Goal: Communication & Community: Answer question/provide support

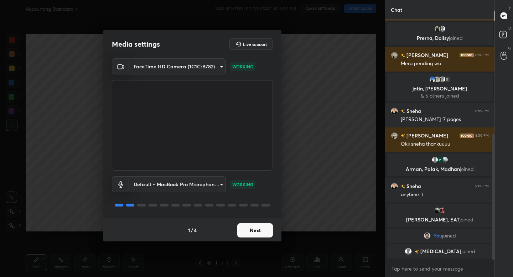
scroll to position [217, 0]
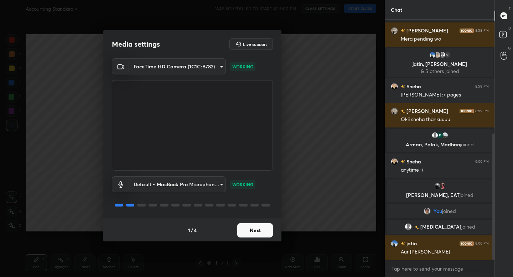
click at [255, 234] on button "Next" at bounding box center [255, 230] width 36 height 14
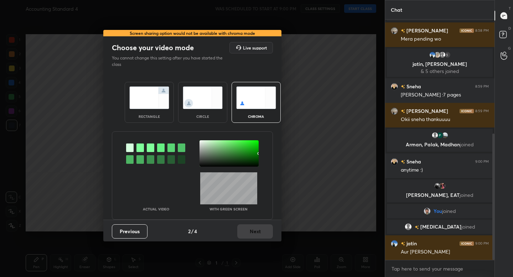
click at [155, 102] on img at bounding box center [149, 98] width 40 height 22
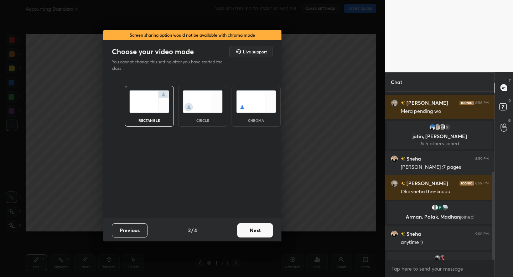
scroll to position [2, 2]
click at [248, 227] on button "Next" at bounding box center [255, 230] width 36 height 14
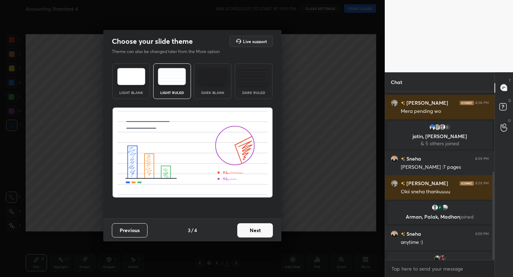
scroll to position [314, 0]
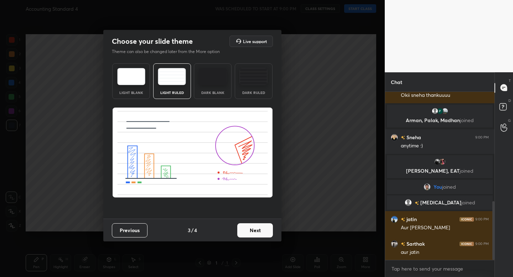
click at [260, 232] on button "Next" at bounding box center [255, 230] width 36 height 14
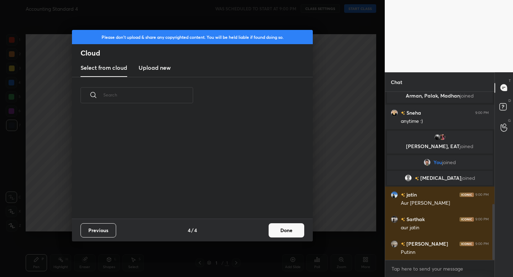
scroll to position [2, 4]
click at [274, 232] on button "Done" at bounding box center [286, 230] width 36 height 14
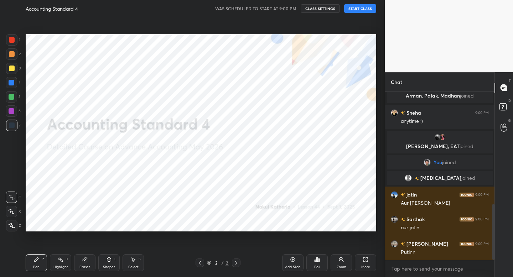
click at [352, 11] on button "START CLASS" at bounding box center [360, 8] width 32 height 9
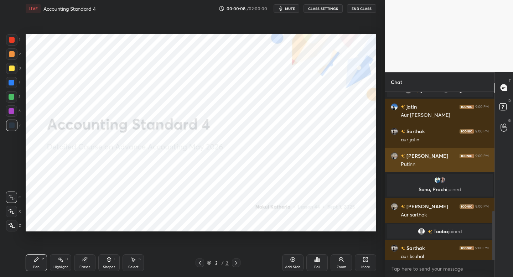
scroll to position [410, 0]
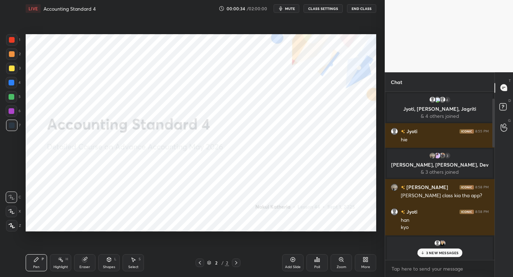
click at [289, 7] on span "mute" at bounding box center [290, 8] width 10 height 5
click at [293, 7] on span "unmute" at bounding box center [289, 8] width 15 height 5
click at [445, 257] on div "13 NEW MESSAGES" at bounding box center [439, 252] width 47 height 9
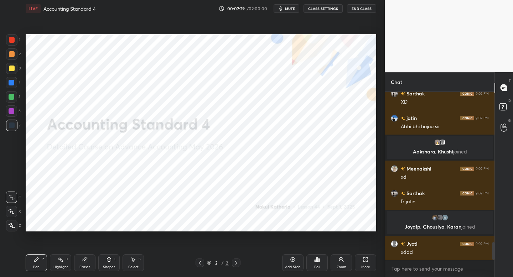
scroll to position [1450, 0]
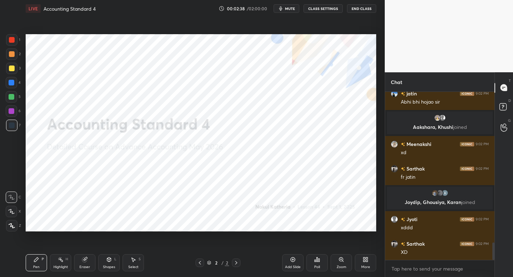
click at [278, 10] on button "mute" at bounding box center [286, 8] width 26 height 9
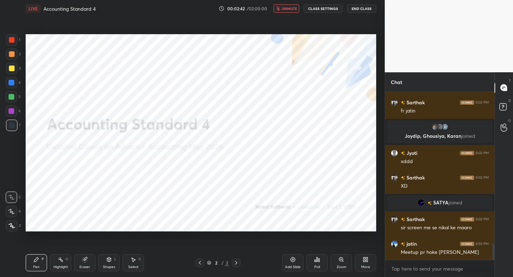
scroll to position [1527, 0]
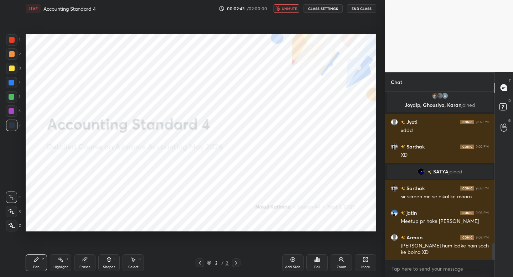
click at [278, 10] on icon "button" at bounding box center [278, 8] width 4 height 4
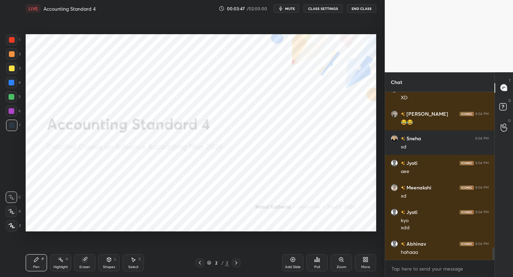
scroll to position [2113, 0]
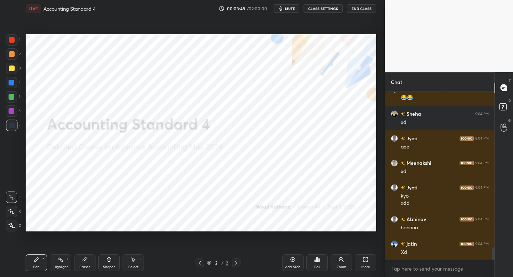
click at [14, 227] on icon at bounding box center [12, 225] width 6 height 5
click at [291, 266] on div "Add Slide" at bounding box center [293, 267] width 16 height 4
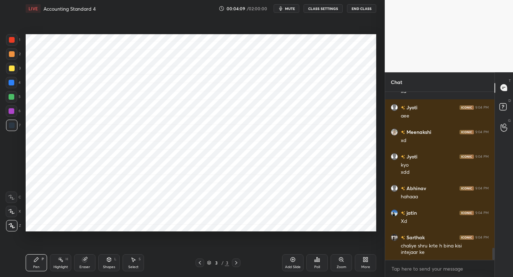
scroll to position [2169, 0]
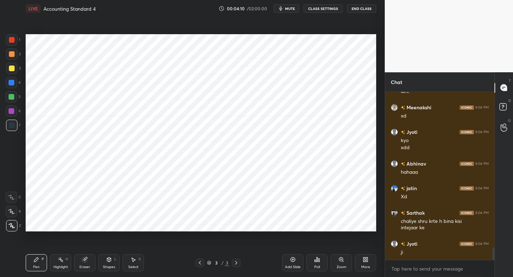
click at [111, 263] on div "Shapes L" at bounding box center [108, 262] width 21 height 17
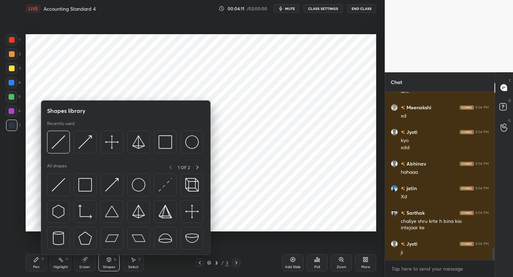
scroll to position [2193, 0]
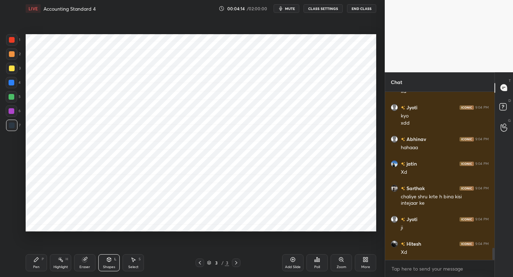
click at [44, 265] on div "Pen P" at bounding box center [36, 262] width 21 height 17
click at [11, 39] on div at bounding box center [12, 40] width 6 height 6
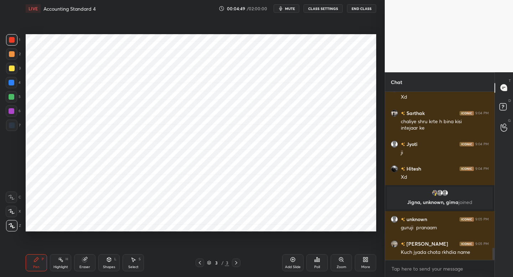
scroll to position [2213, 0]
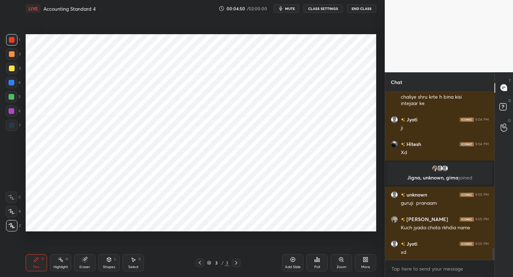
click at [108, 265] on div "Shapes" at bounding box center [109, 267] width 12 height 4
click at [35, 265] on div "Pen" at bounding box center [36, 267] width 6 height 4
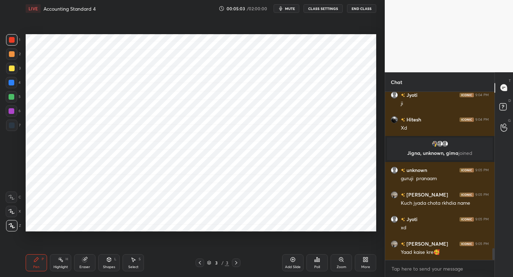
click at [12, 56] on div at bounding box center [12, 54] width 6 height 6
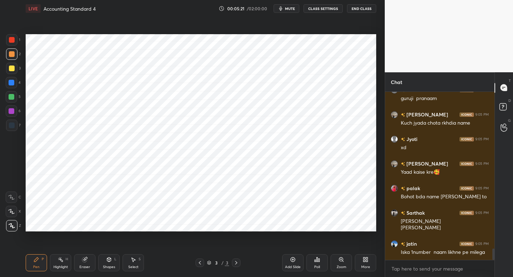
scroll to position [2342, 0]
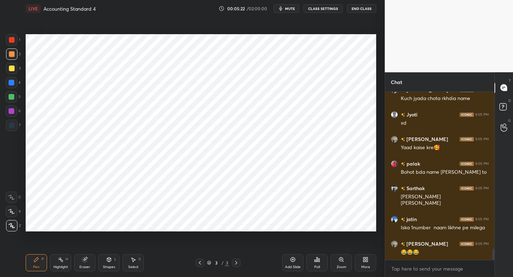
click at [15, 97] on div at bounding box center [11, 96] width 11 height 11
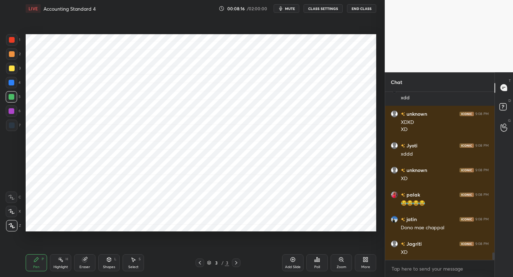
scroll to position [3578, 0]
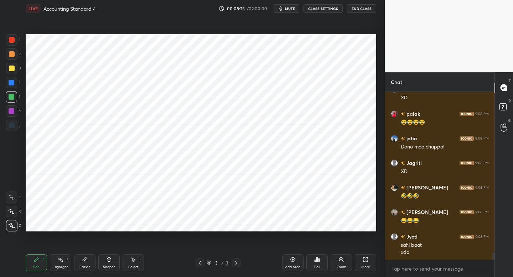
click at [287, 261] on div "Add Slide" at bounding box center [292, 262] width 21 height 17
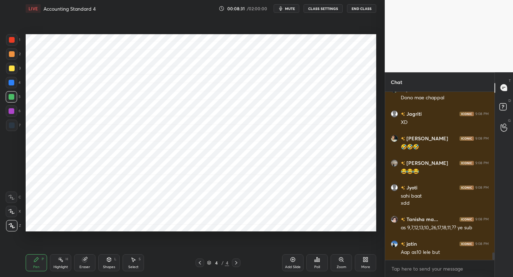
click at [13, 122] on div at bounding box center [12, 125] width 6 height 6
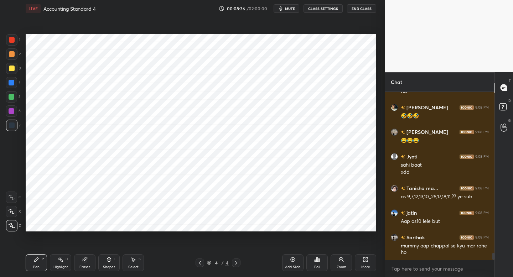
click at [14, 209] on icon at bounding box center [11, 211] width 6 height 5
click at [13, 225] on icon at bounding box center [12, 225] width 6 height 5
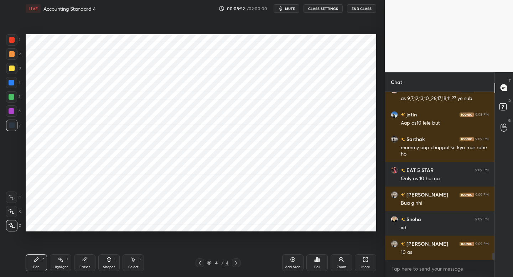
scroll to position [3837, 0]
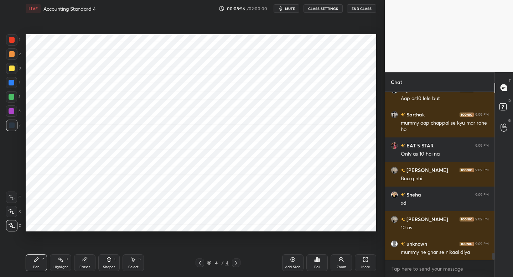
click at [108, 263] on div "Shapes L" at bounding box center [108, 262] width 21 height 17
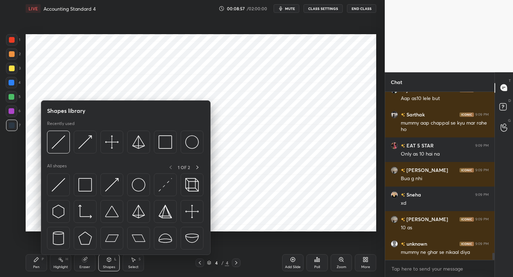
scroll to position [3862, 0]
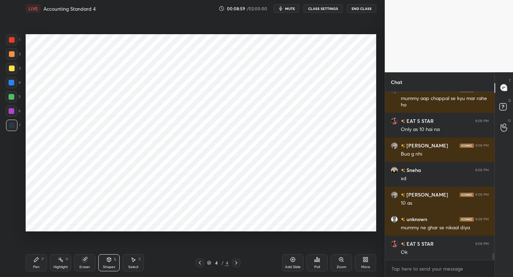
click at [15, 40] on div at bounding box center [11, 39] width 11 height 11
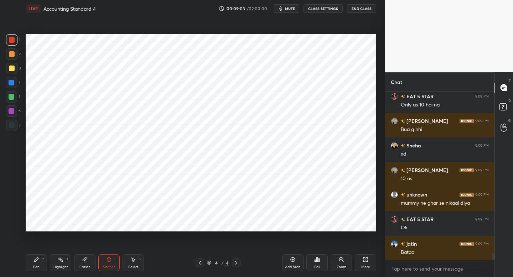
click at [26, 257] on div "Pen P" at bounding box center [36, 262] width 21 height 17
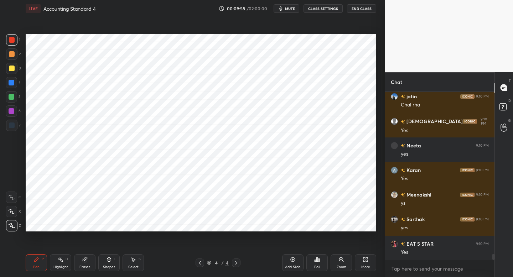
scroll to position [4485, 0]
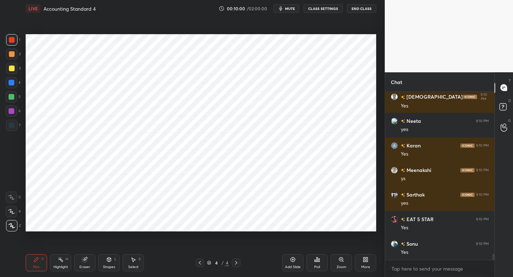
click at [13, 120] on div at bounding box center [11, 125] width 11 height 11
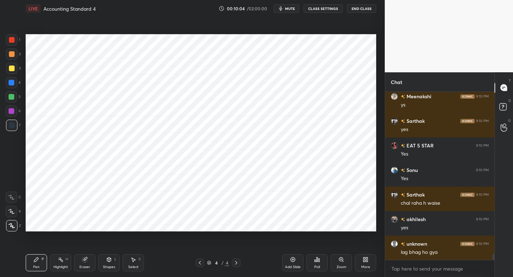
scroll to position [4583, 0]
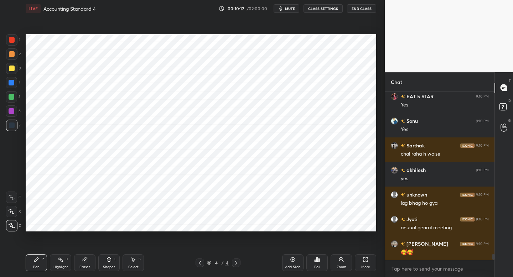
click at [110, 260] on icon at bounding box center [109, 259] width 4 height 4
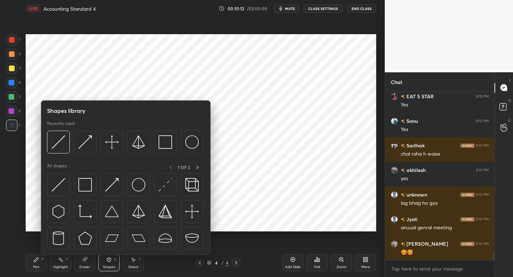
scroll to position [4657, 0]
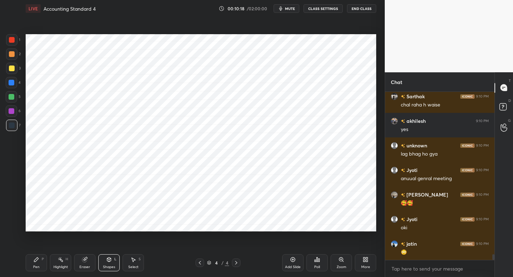
click at [35, 257] on icon at bounding box center [36, 260] width 6 height 6
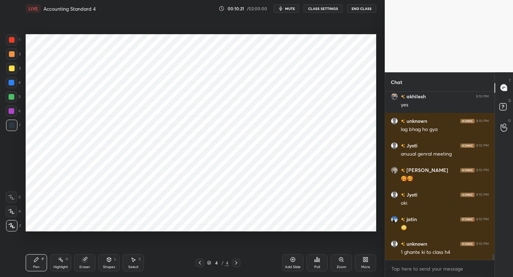
scroll to position [4706, 0]
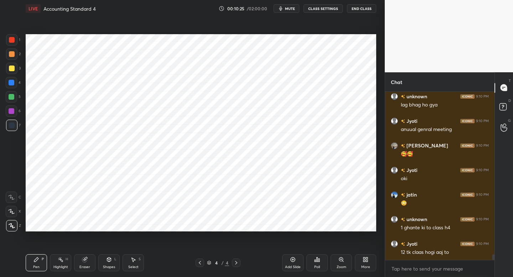
click at [11, 80] on div at bounding box center [12, 83] width 6 height 6
click at [10, 43] on div at bounding box center [11, 39] width 11 height 11
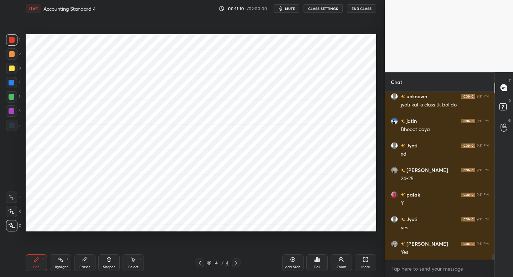
scroll to position [4903, 0]
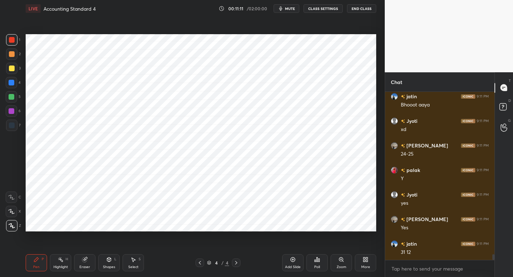
click at [9, 125] on div at bounding box center [12, 125] width 6 height 6
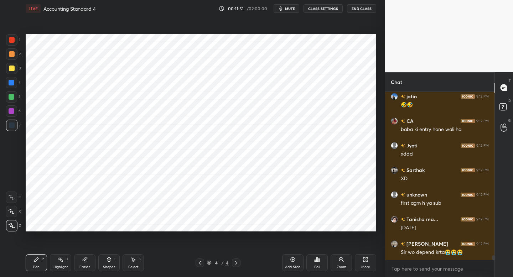
scroll to position [5769, 0]
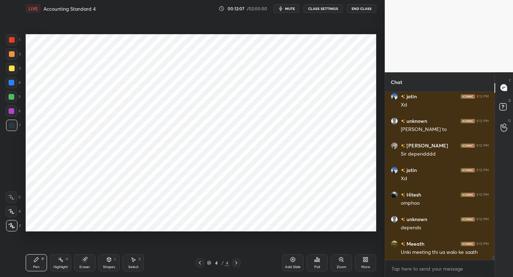
click at [12, 42] on div at bounding box center [11, 39] width 11 height 11
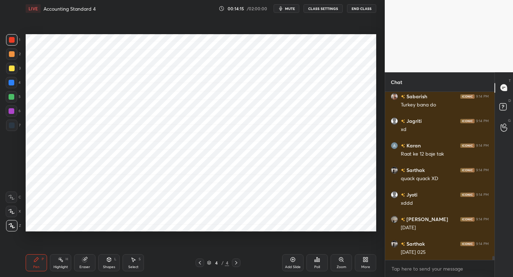
scroll to position [7105, 0]
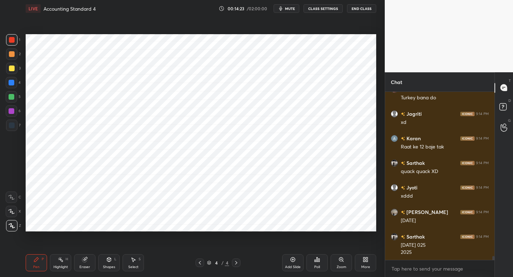
click at [11, 86] on div at bounding box center [11, 82] width 11 height 11
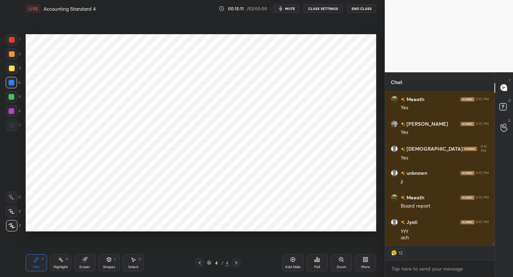
scroll to position [7580, 0]
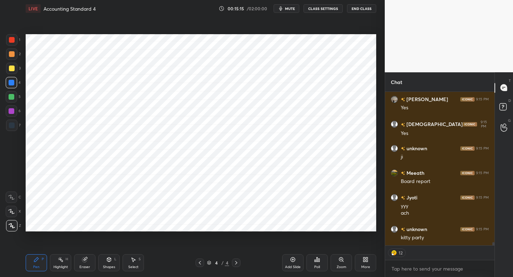
type textarea "x"
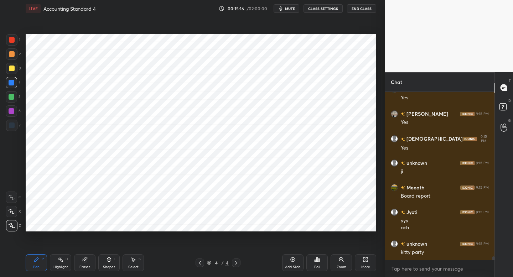
scroll to position [7590, 0]
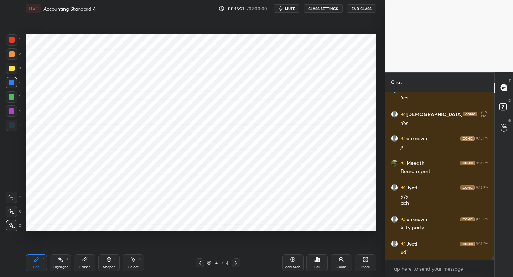
click at [12, 46] on div "1" at bounding box center [13, 41] width 14 height 14
click at [15, 101] on div at bounding box center [11, 96] width 11 height 11
click at [12, 130] on div at bounding box center [11, 125] width 11 height 11
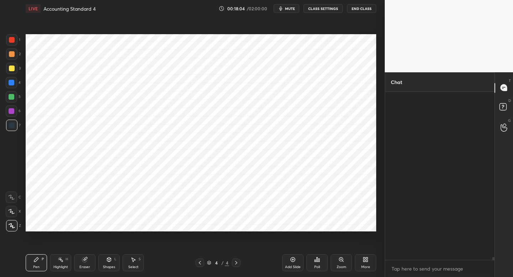
scroll to position [9432, 0]
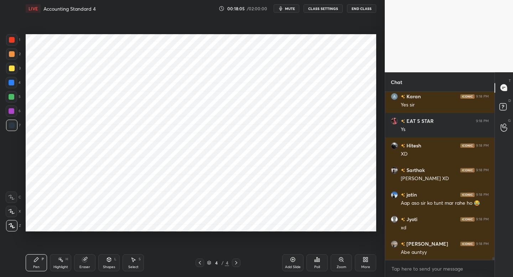
click at [369, 261] on div "More" at bounding box center [365, 262] width 21 height 17
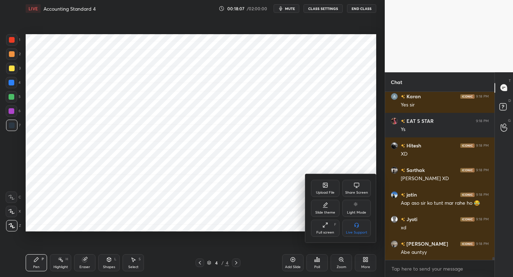
click at [328, 189] on div "Upload File" at bounding box center [325, 188] width 28 height 17
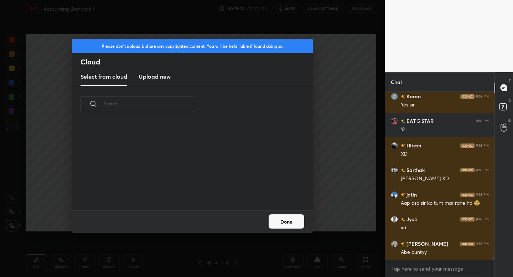
scroll to position [88, 229]
click at [157, 75] on h3 "Upload new" at bounding box center [154, 76] width 32 height 9
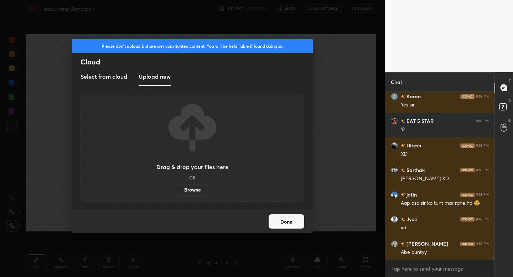
click at [193, 187] on label "Browse" at bounding box center [193, 189] width 32 height 11
click at [177, 187] on input "Browse" at bounding box center [177, 189] width 0 height 11
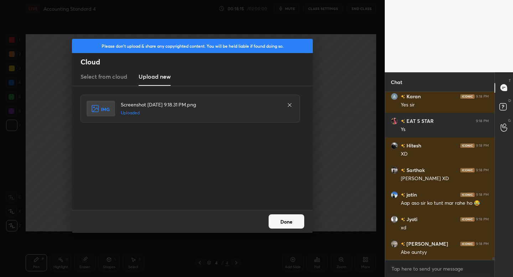
click at [284, 225] on button "Done" at bounding box center [286, 221] width 36 height 14
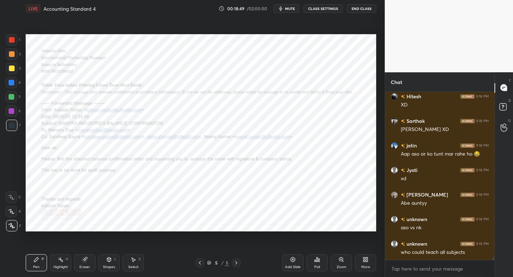
scroll to position [9506, 0]
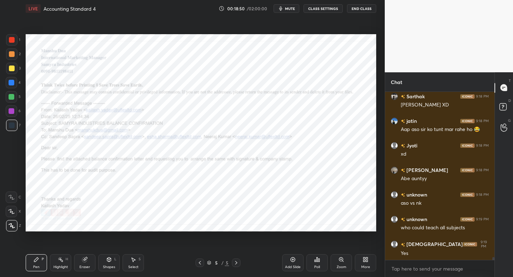
click at [199, 261] on icon at bounding box center [200, 263] width 6 height 6
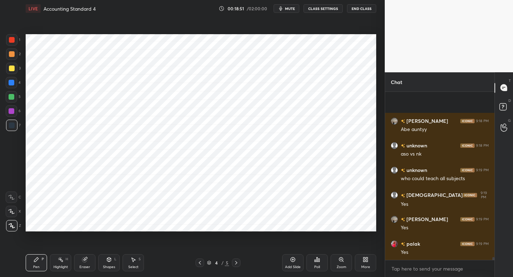
scroll to position [9604, 0]
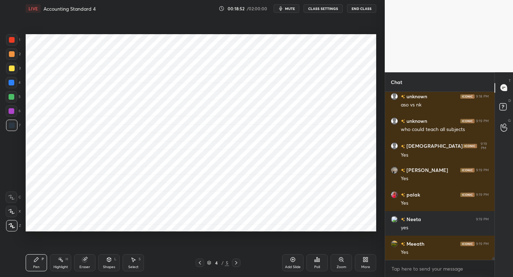
click at [237, 261] on icon at bounding box center [236, 263] width 6 height 6
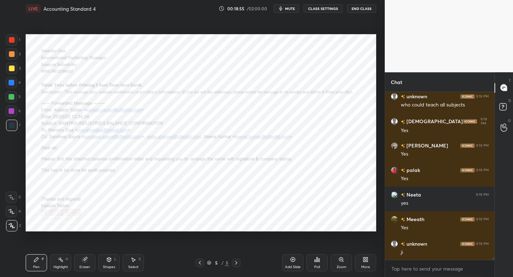
scroll to position [9653, 0]
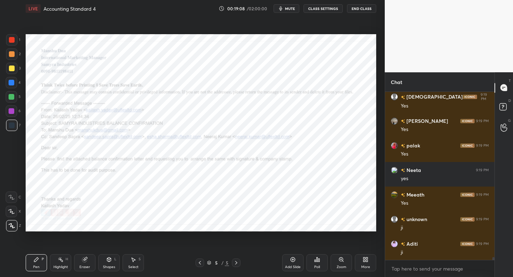
click at [199, 262] on icon at bounding box center [200, 263] width 6 height 6
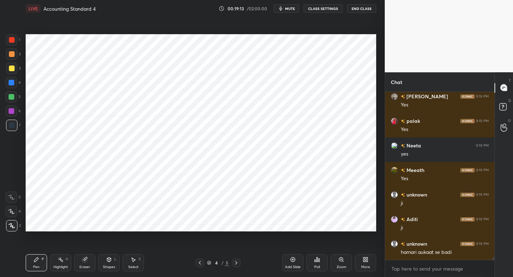
click at [12, 46] on div "1" at bounding box center [13, 41] width 14 height 14
click at [289, 259] on div "Add Slide" at bounding box center [292, 262] width 21 height 17
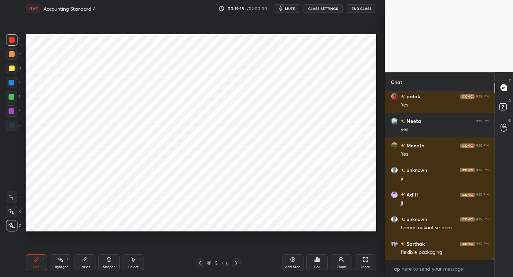
click at [14, 80] on div at bounding box center [11, 82] width 11 height 11
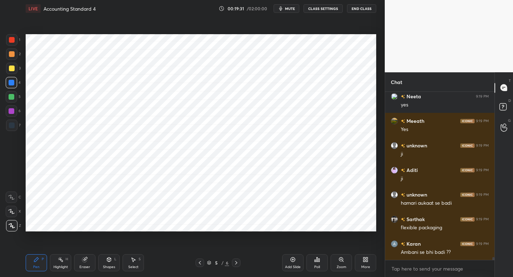
scroll to position [9752, 0]
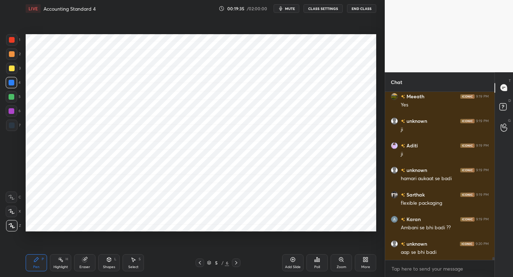
click at [110, 262] on div "Shapes L" at bounding box center [108, 262] width 21 height 17
click at [35, 258] on icon at bounding box center [36, 260] width 6 height 6
click at [14, 123] on div at bounding box center [12, 125] width 6 height 6
click at [105, 265] on div "Shapes" at bounding box center [109, 267] width 12 height 4
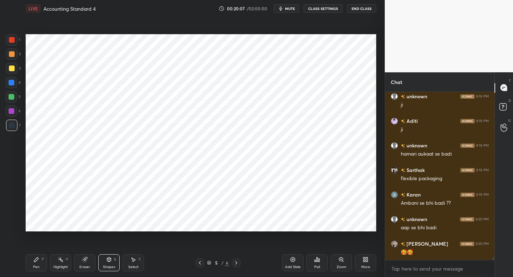
click at [37, 262] on div "Pen P" at bounding box center [36, 262] width 21 height 17
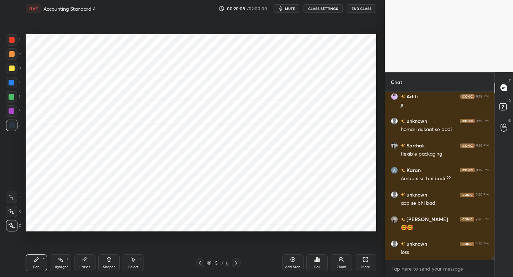
click at [194, 262] on div "5 / 6" at bounding box center [218, 262] width 128 height 9
click at [201, 264] on div at bounding box center [199, 262] width 9 height 9
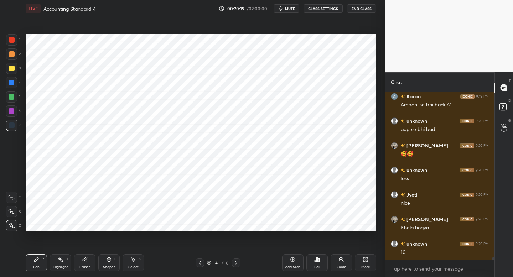
scroll to position [9881, 0]
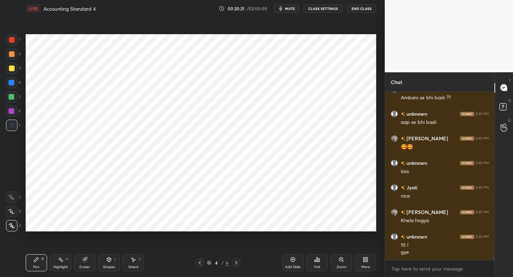
click at [239, 261] on div at bounding box center [236, 262] width 9 height 9
click at [13, 111] on div at bounding box center [12, 111] width 6 height 6
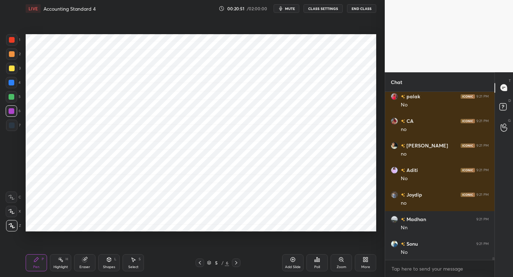
scroll to position [10324, 0]
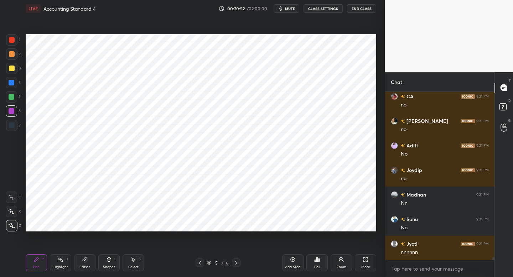
click at [13, 43] on div at bounding box center [11, 39] width 11 height 11
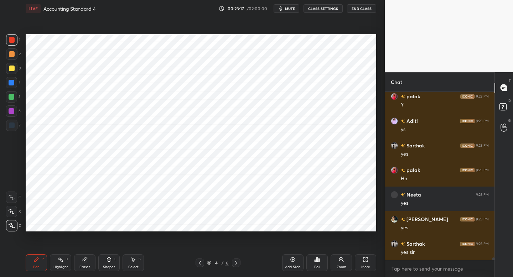
scroll to position [11117, 0]
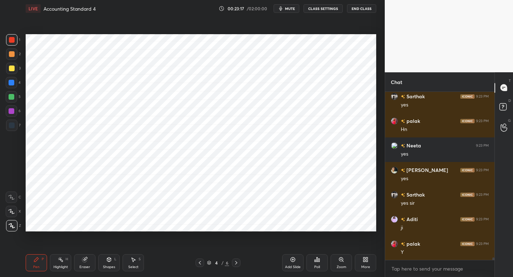
click at [235, 258] on div "Pen P Highlight H Eraser Shapes L Select S 4 / 6 Add Slide Poll Zoom More" at bounding box center [201, 262] width 350 height 28
click at [237, 262] on icon at bounding box center [236, 263] width 6 height 6
click at [292, 263] on div "Add Slide" at bounding box center [292, 262] width 21 height 17
click at [14, 127] on div at bounding box center [11, 125] width 11 height 11
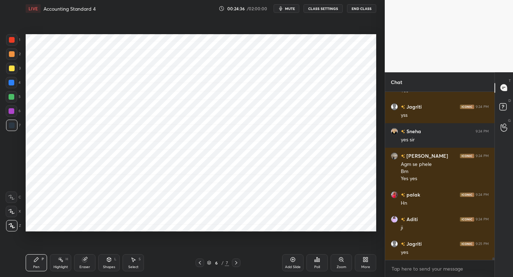
scroll to position [11328, 0]
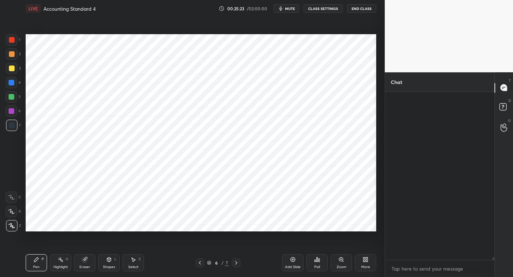
click at [366, 259] on icon at bounding box center [367, 258] width 2 height 2
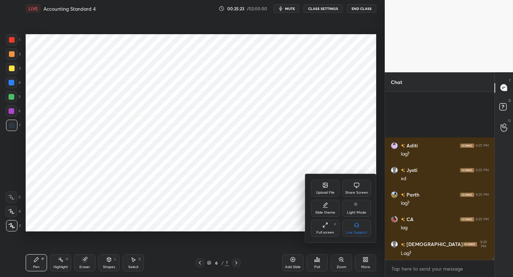
scroll to position [11696, 0]
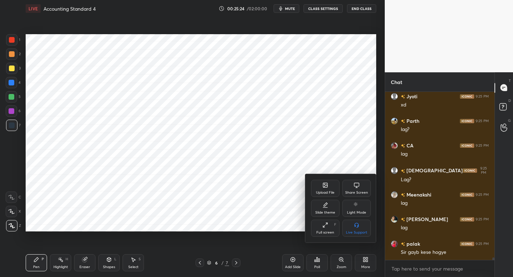
click at [327, 189] on div "Upload File" at bounding box center [325, 188] width 28 height 17
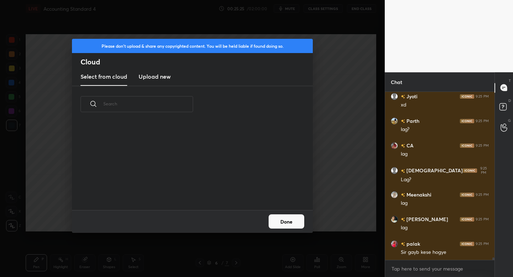
click at [155, 74] on h3 "Upload new" at bounding box center [154, 76] width 32 height 9
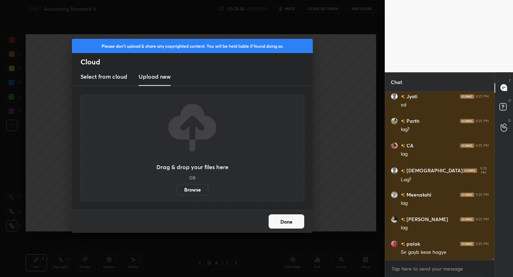
scroll to position [11721, 0]
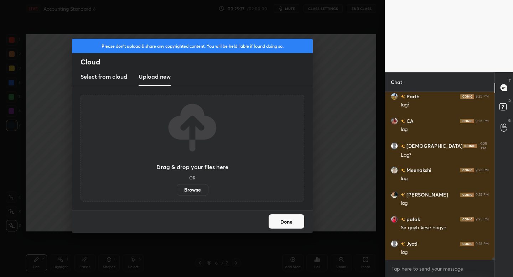
click at [194, 191] on label "Browse" at bounding box center [193, 189] width 32 height 11
click at [177, 191] on input "Browse" at bounding box center [177, 189] width 0 height 11
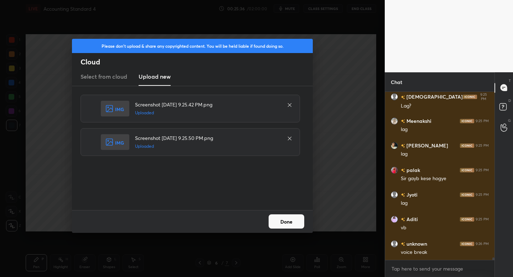
scroll to position [11794, 0]
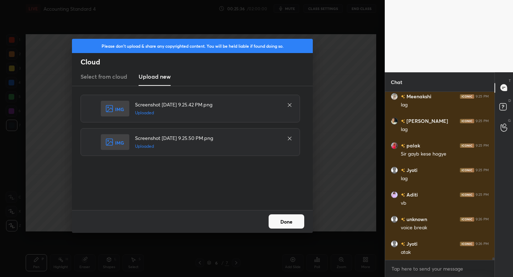
click at [280, 221] on button "Done" at bounding box center [286, 221] width 36 height 14
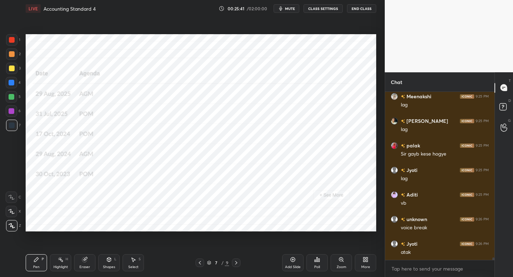
scroll to position [11819, 0]
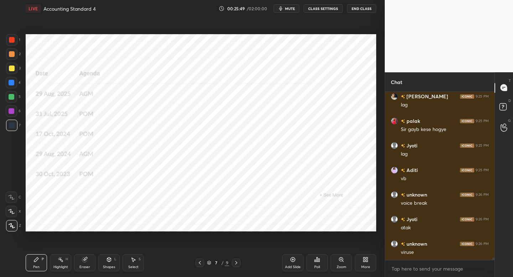
click at [14, 37] on div at bounding box center [11, 39] width 11 height 11
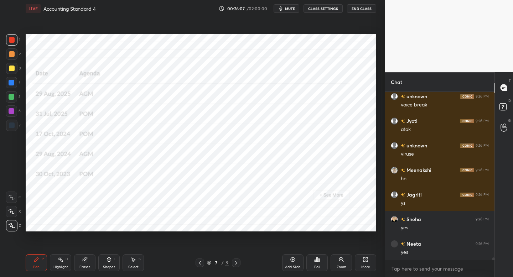
scroll to position [11942, 0]
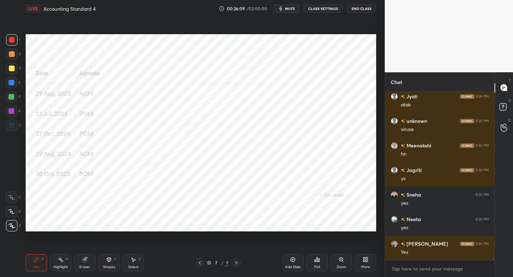
click at [237, 263] on icon at bounding box center [236, 263] width 6 height 6
click at [193, 264] on div "8 / 9" at bounding box center [218, 262] width 128 height 9
click at [199, 263] on icon at bounding box center [200, 263] width 6 height 6
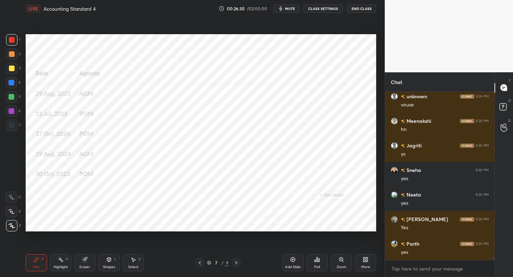
click at [238, 260] on icon at bounding box center [236, 263] width 6 height 6
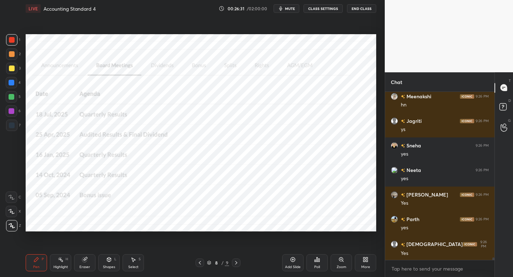
scroll to position [12040, 0]
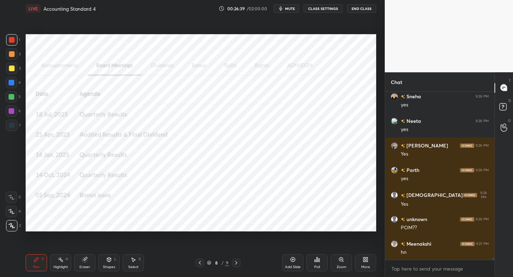
click at [200, 261] on icon at bounding box center [200, 263] width 6 height 6
click at [199, 261] on icon at bounding box center [200, 263] width 6 height 6
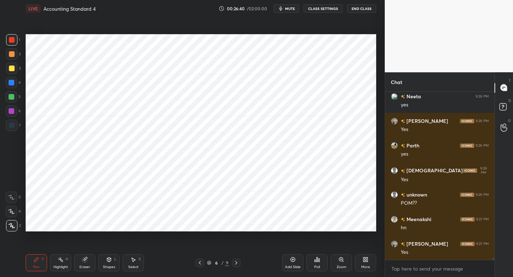
click at [199, 261] on icon at bounding box center [200, 263] width 6 height 6
click at [198, 262] on icon at bounding box center [200, 263] width 6 height 6
click at [12, 77] on div "1 2 3 4 5 6 7" at bounding box center [13, 84] width 15 height 100
click at [11, 96] on div at bounding box center [12, 97] width 6 height 6
click at [239, 262] on icon at bounding box center [236, 263] width 6 height 6
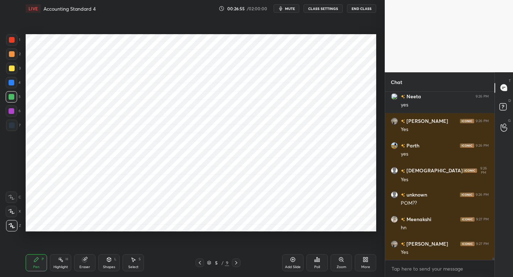
click at [237, 263] on icon at bounding box center [236, 263] width 6 height 6
click at [237, 259] on div at bounding box center [236, 262] width 9 height 9
click at [239, 264] on div at bounding box center [236, 262] width 9 height 9
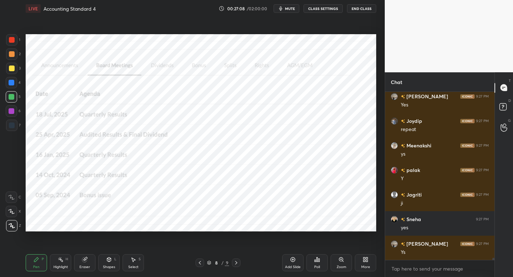
scroll to position [12236, 0]
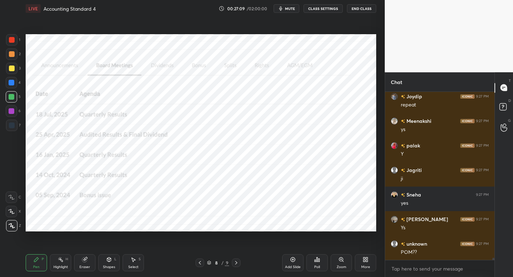
click at [203, 257] on div "Pen P Highlight H Eraser Shapes L Select S 8 / 9 Add Slide Poll Zoom More" at bounding box center [201, 262] width 350 height 28
click at [199, 261] on icon at bounding box center [200, 263] width 6 height 6
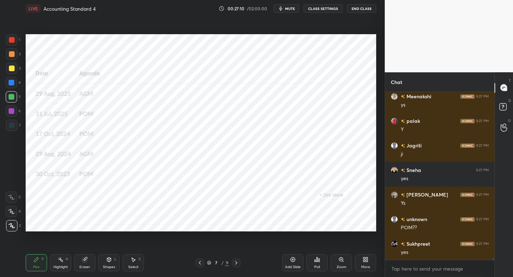
click at [200, 262] on icon at bounding box center [200, 263] width 6 height 6
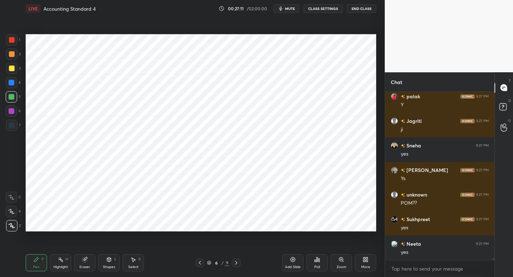
click at [236, 263] on icon at bounding box center [236, 263] width 6 height 6
click at [236, 261] on icon at bounding box center [236, 263] width 6 height 6
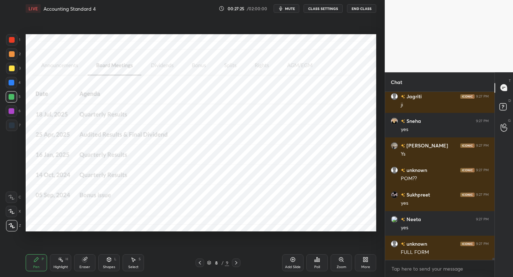
click at [199, 263] on icon at bounding box center [200, 263] width 6 height 6
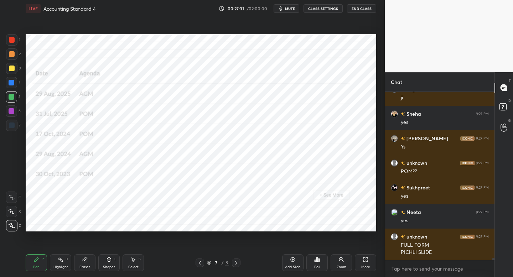
scroll to position [12342, 0]
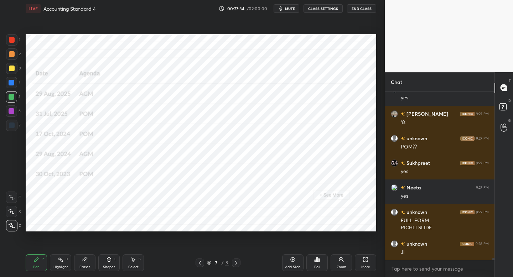
click at [202, 261] on icon at bounding box center [200, 263] width 6 height 6
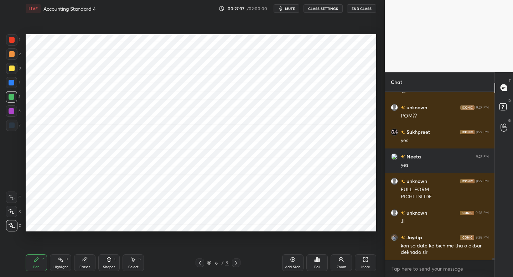
click at [237, 261] on icon at bounding box center [236, 263] width 6 height 6
click at [198, 265] on div at bounding box center [199, 262] width 9 height 9
click at [199, 264] on icon at bounding box center [200, 263] width 6 height 6
click at [237, 261] on icon at bounding box center [236, 263] width 6 height 6
click at [11, 111] on div at bounding box center [12, 111] width 6 height 6
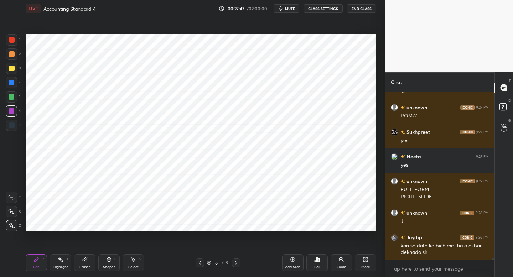
scroll to position [12397, 0]
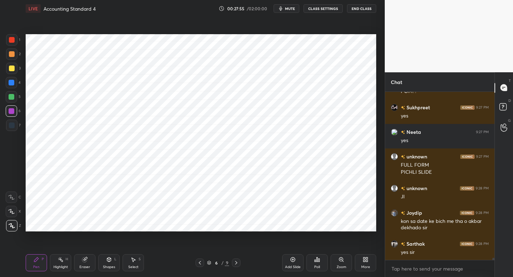
click at [241, 258] on div "Pen P Highlight H Eraser Shapes L Select S 6 / 9 Add Slide Poll Zoom More" at bounding box center [201, 262] width 350 height 28
click at [236, 262] on icon at bounding box center [236, 263] width 6 height 6
click at [240, 263] on div "7 / 9" at bounding box center [218, 262] width 128 height 9
click at [236, 264] on icon at bounding box center [236, 263] width 6 height 6
click at [201, 263] on icon at bounding box center [200, 263] width 6 height 6
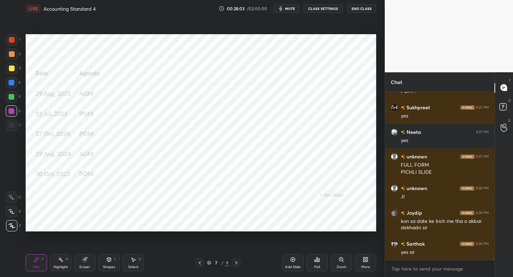
click at [199, 263] on icon at bounding box center [200, 263] width 2 height 4
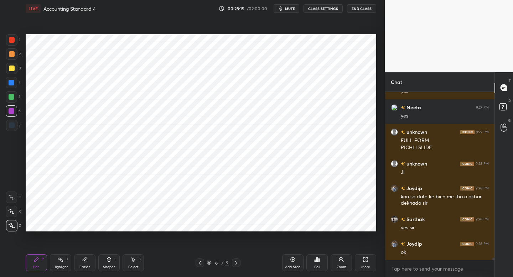
scroll to position [12446, 0]
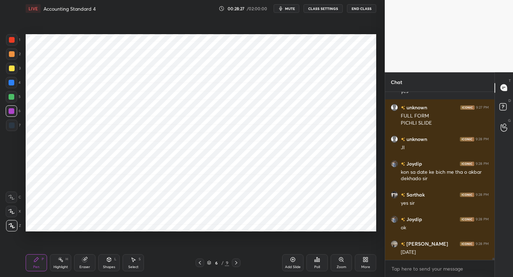
click at [11, 123] on div at bounding box center [12, 125] width 6 height 6
click at [292, 259] on icon at bounding box center [293, 259] width 2 height 2
click at [15, 40] on div at bounding box center [11, 39] width 11 height 11
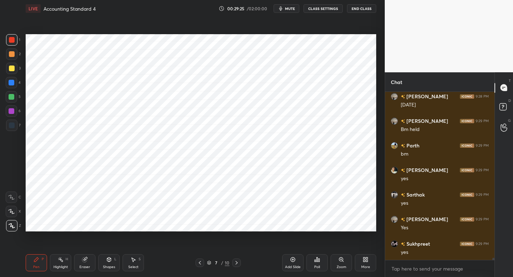
scroll to position [12618, 0]
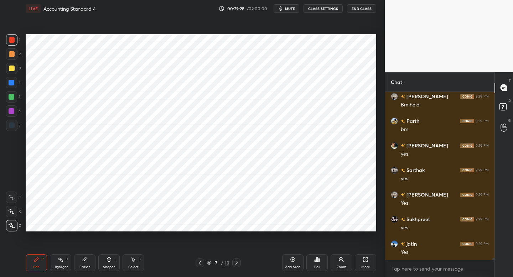
click at [11, 112] on div at bounding box center [12, 111] width 6 height 6
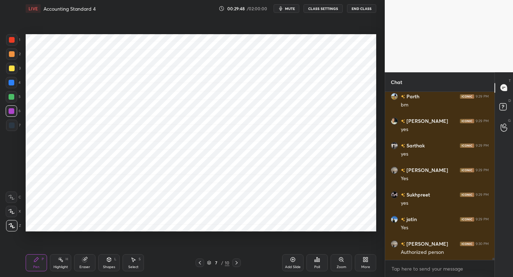
click at [17, 130] on div "7" at bounding box center [13, 125] width 15 height 11
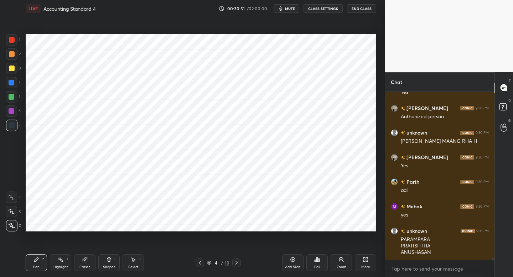
scroll to position [12803, 0]
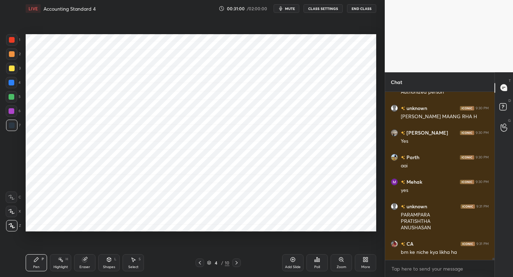
click at [286, 10] on span "mute" at bounding box center [290, 8] width 10 height 5
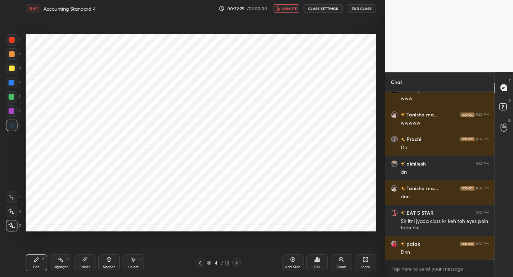
scroll to position [13332, 0]
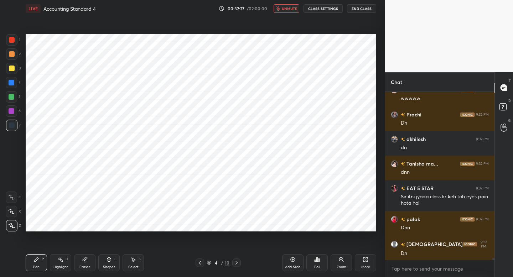
click at [286, 10] on span "unmute" at bounding box center [289, 8] width 15 height 5
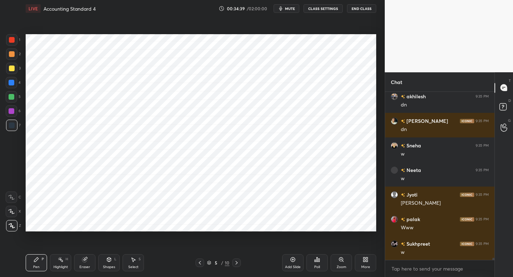
scroll to position [14097, 0]
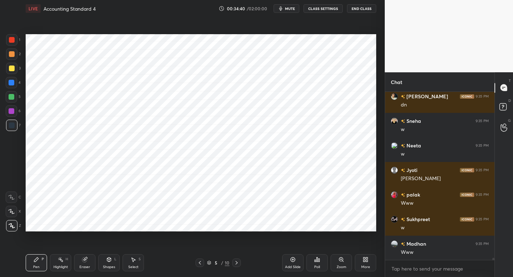
click at [287, 10] on span "mute" at bounding box center [290, 8] width 10 height 5
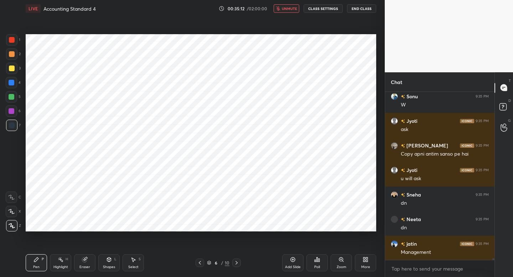
scroll to position [14318, 0]
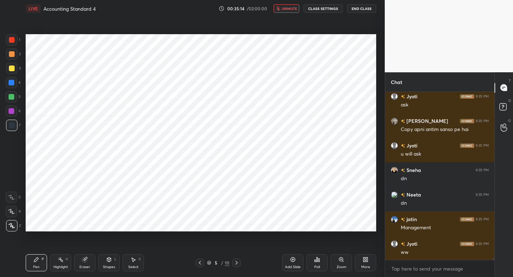
click at [287, 10] on span "unmute" at bounding box center [289, 8] width 15 height 5
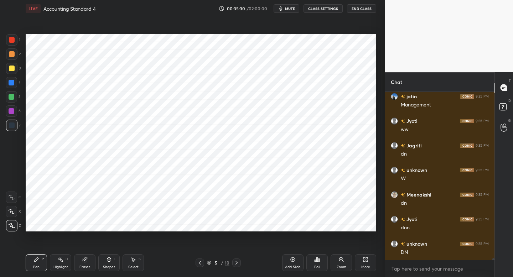
scroll to position [14465, 0]
click at [287, 10] on span "mute" at bounding box center [290, 8] width 10 height 5
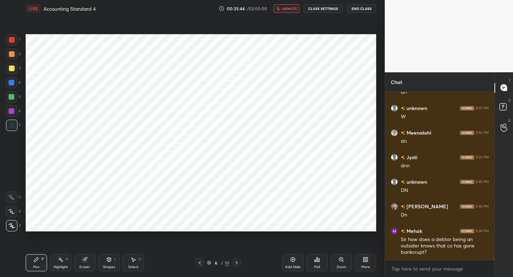
click at [287, 10] on span "unmute" at bounding box center [289, 8] width 15 height 5
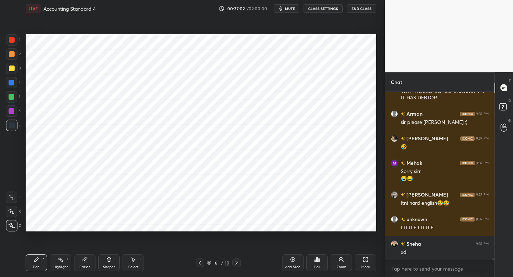
scroll to position [15186, 0]
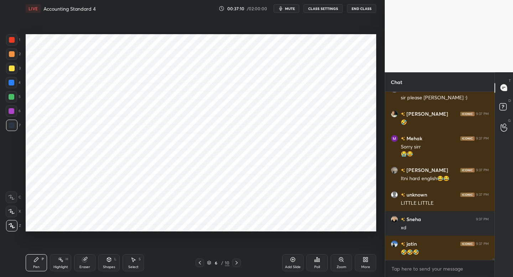
click at [289, 10] on span "mute" at bounding box center [290, 8] width 10 height 5
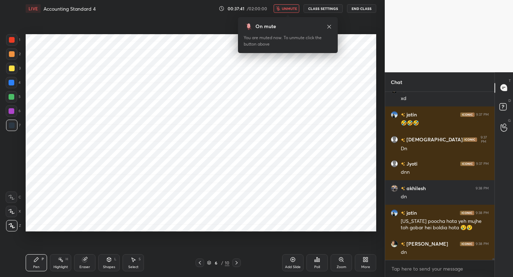
scroll to position [15339, 0]
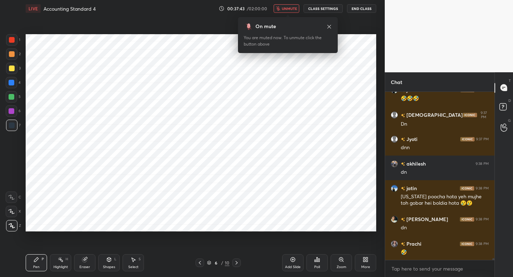
click at [289, 10] on span "unmute" at bounding box center [289, 8] width 15 height 5
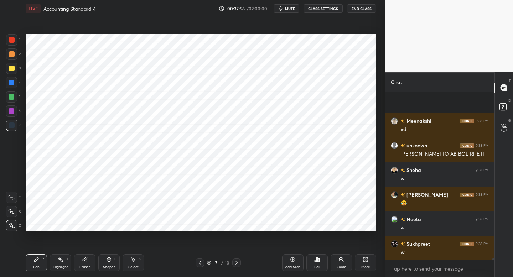
scroll to position [15592, 0]
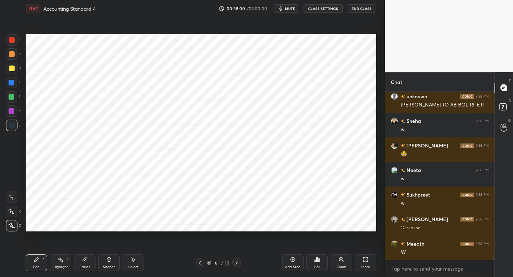
click at [289, 10] on span "mute" at bounding box center [290, 8] width 10 height 5
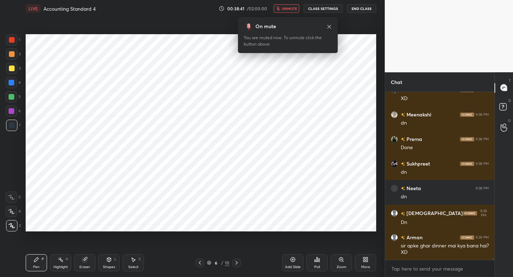
scroll to position [15931, 0]
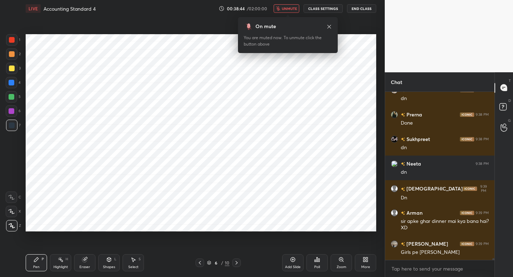
click at [290, 8] on span "unmute" at bounding box center [289, 8] width 15 height 5
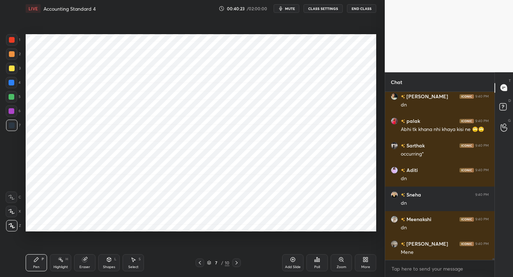
scroll to position [16810, 0]
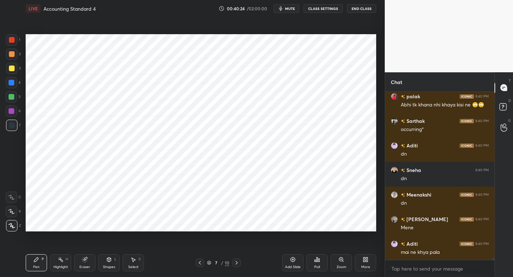
click at [286, 11] on button "mute" at bounding box center [286, 8] width 26 height 9
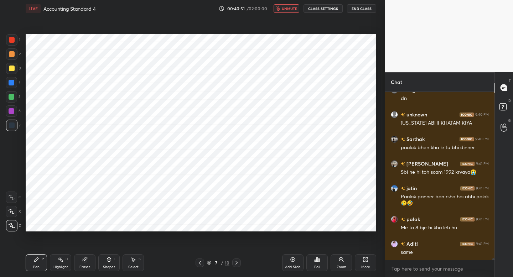
scroll to position [17013, 0]
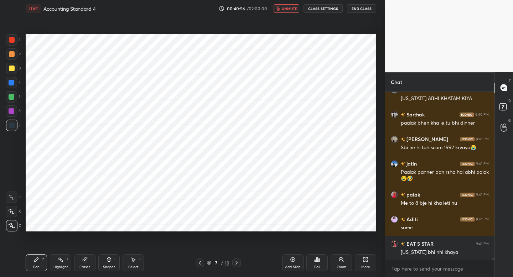
click at [286, 11] on button "unmute" at bounding box center [286, 8] width 26 height 9
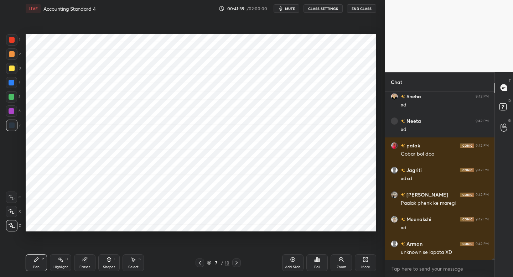
scroll to position [17584, 0]
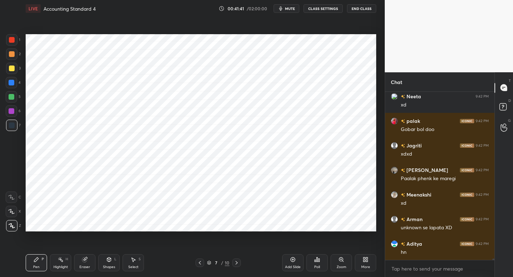
click at [288, 265] on div "Add Slide" at bounding box center [293, 267] width 16 height 4
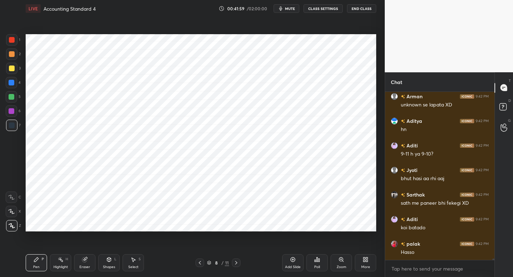
scroll to position [17756, 0]
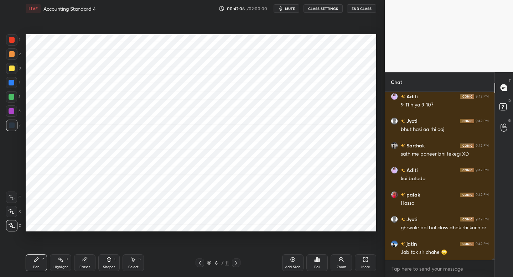
click at [109, 266] on div "Shapes" at bounding box center [109, 267] width 12 height 4
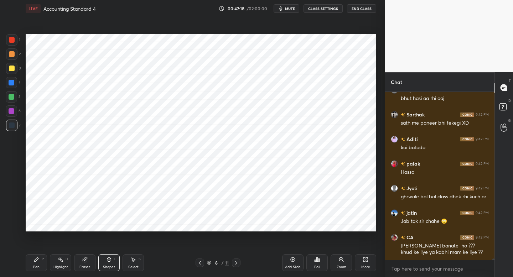
click at [34, 258] on icon at bounding box center [36, 260] width 6 height 6
click at [8, 40] on div at bounding box center [11, 39] width 11 height 11
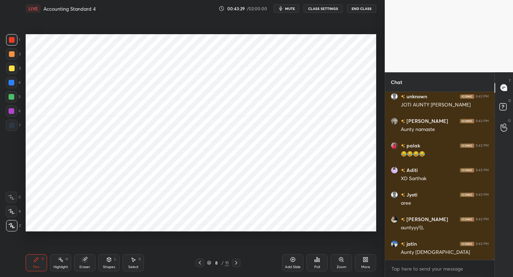
scroll to position [19004, 0]
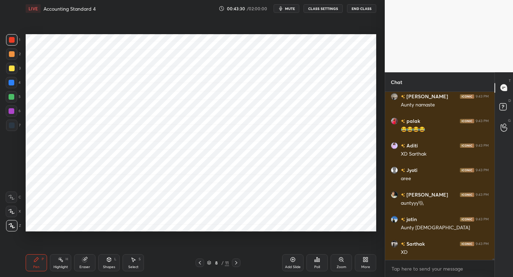
click at [10, 125] on div at bounding box center [12, 125] width 6 height 6
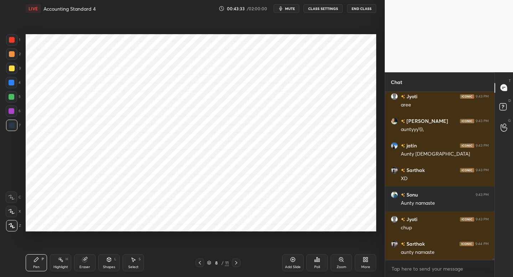
click at [18, 113] on div "6" at bounding box center [13, 110] width 15 height 11
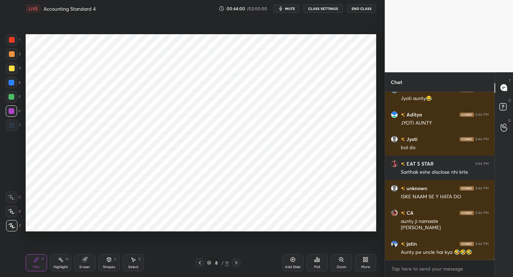
scroll to position [19281, 0]
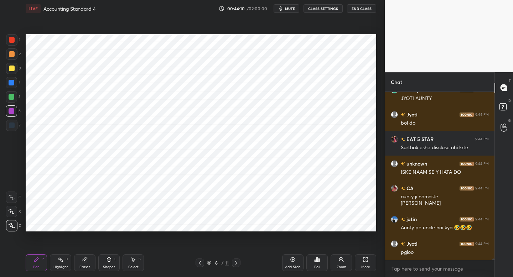
click at [14, 126] on div at bounding box center [12, 125] width 6 height 6
click at [12, 110] on div at bounding box center [12, 111] width 6 height 6
click at [13, 96] on div at bounding box center [12, 97] width 6 height 6
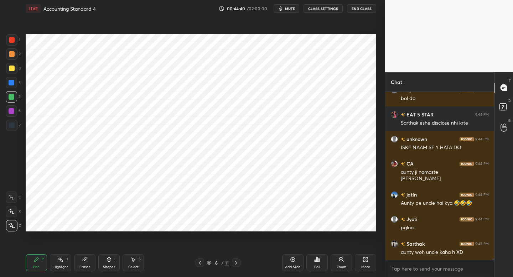
click at [13, 206] on div at bounding box center [11, 211] width 11 height 11
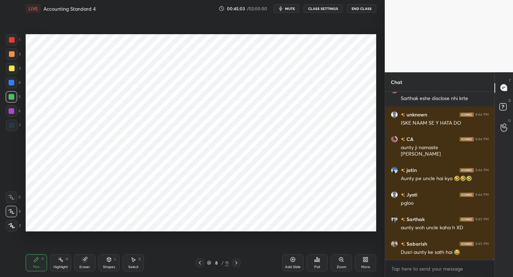
click at [288, 6] on span "mute" at bounding box center [290, 8] width 10 height 5
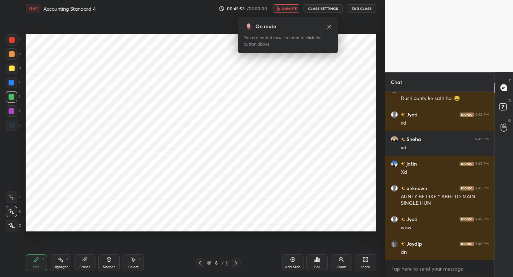
scroll to position [19508, 0]
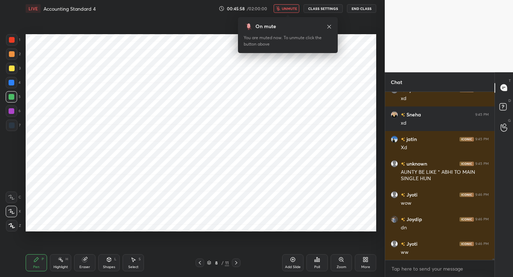
click at [288, 6] on span "unmute" at bounding box center [289, 8] width 15 height 5
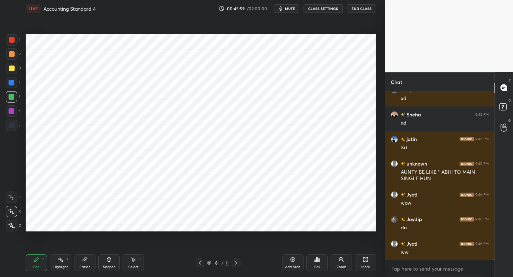
click at [288, 6] on span "mute" at bounding box center [290, 8] width 10 height 5
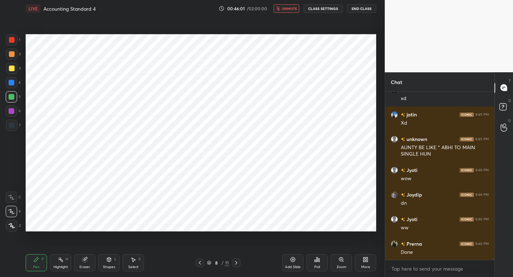
click at [288, 6] on span "unmute" at bounding box center [289, 8] width 15 height 5
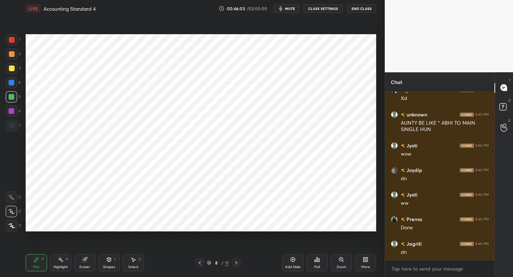
click at [288, 6] on span "mute" at bounding box center [290, 8] width 10 height 5
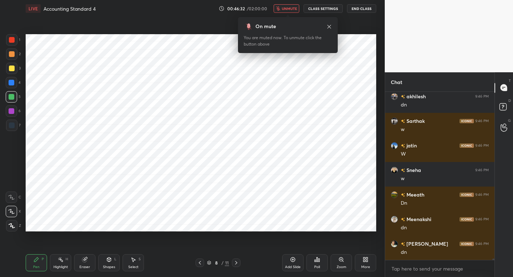
scroll to position [2, 2]
click at [288, 11] on button "unmute" at bounding box center [286, 8] width 26 height 9
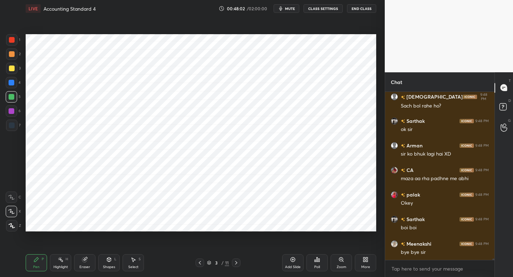
scroll to position [21150, 0]
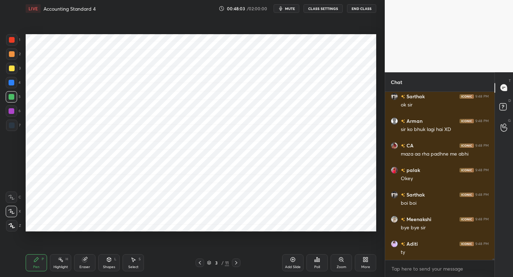
click at [358, 10] on button "End Class" at bounding box center [361, 8] width 29 height 9
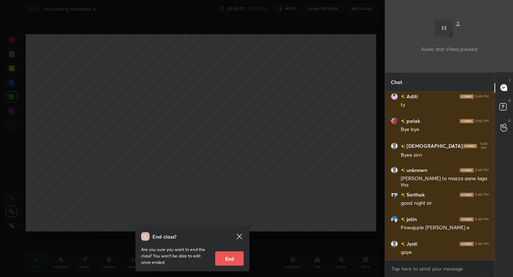
scroll to position [21322, 0]
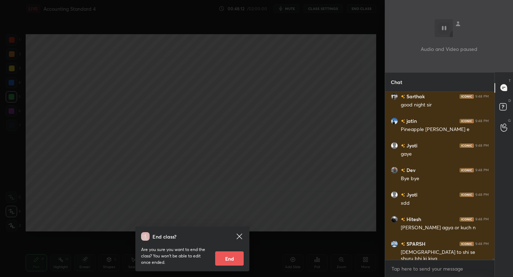
click at [234, 257] on button "End" at bounding box center [229, 258] width 28 height 14
type textarea "x"
